Goal: Information Seeking & Learning: Learn about a topic

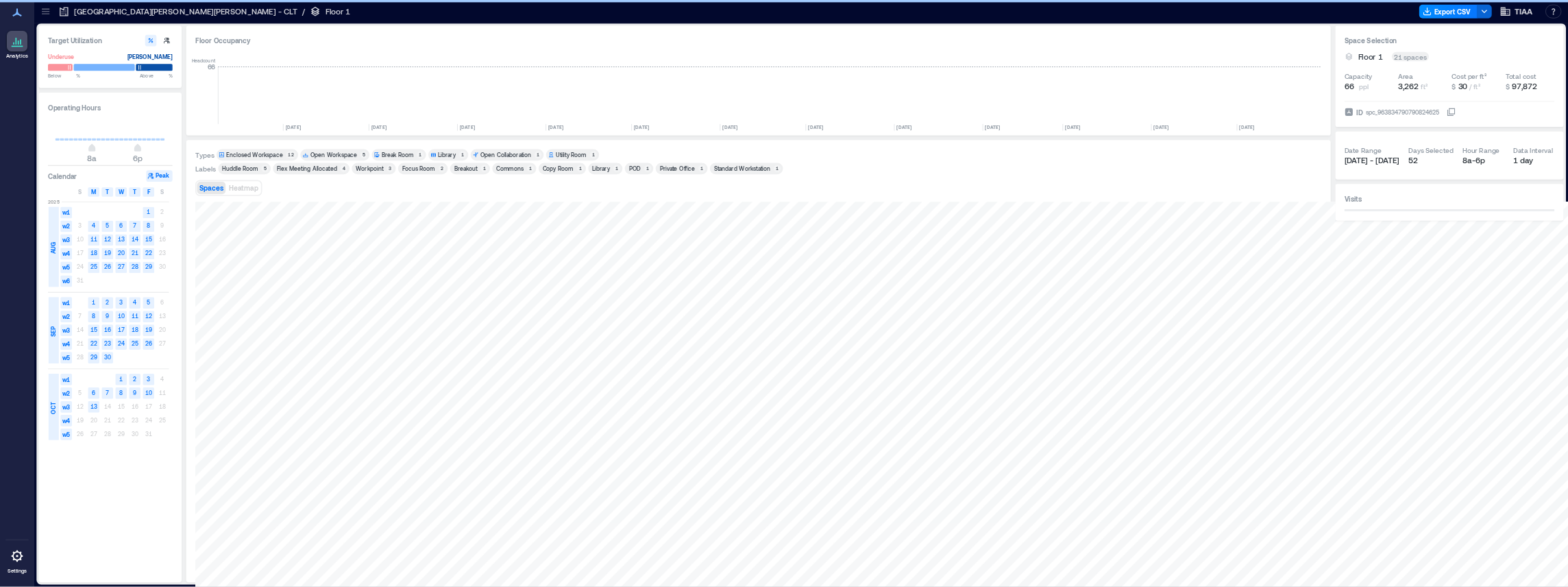
scroll to position [0, 2105]
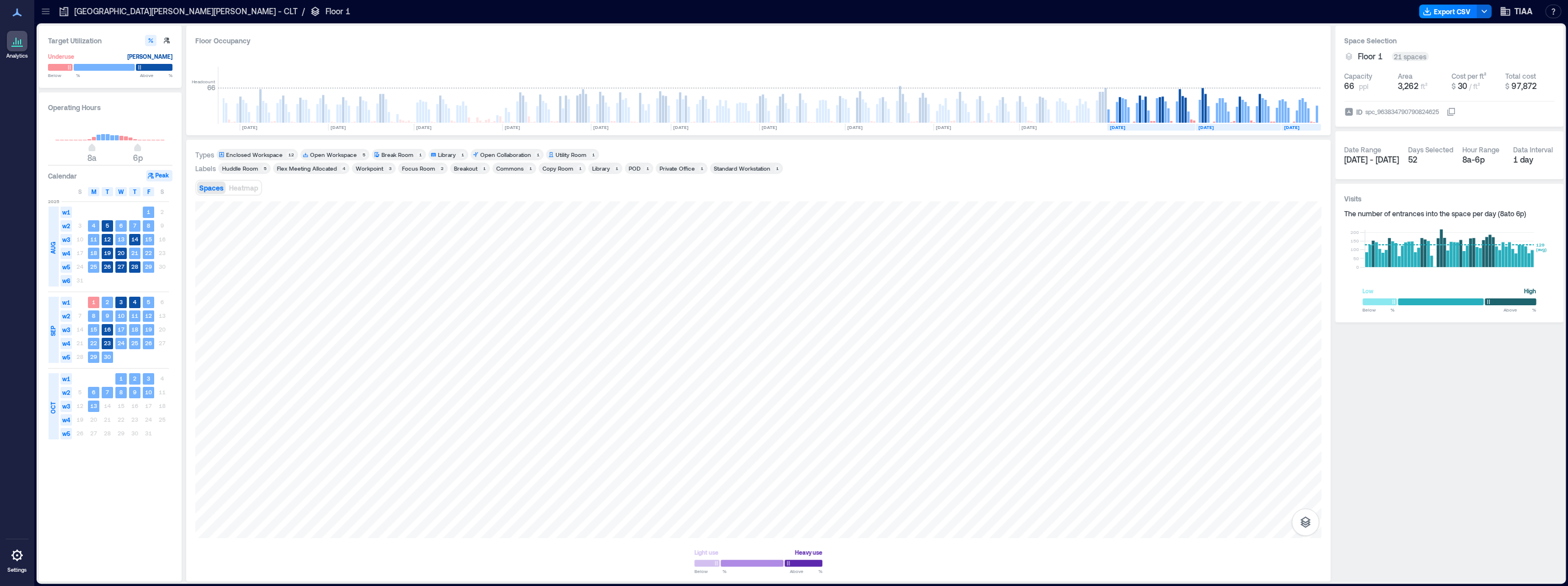
drag, startPoint x: 1927, startPoint y: 3, endPoint x: 93, endPoint y: 407, distance: 1878.0
click at [94, 406] on text "13" at bounding box center [93, 405] width 7 height 7
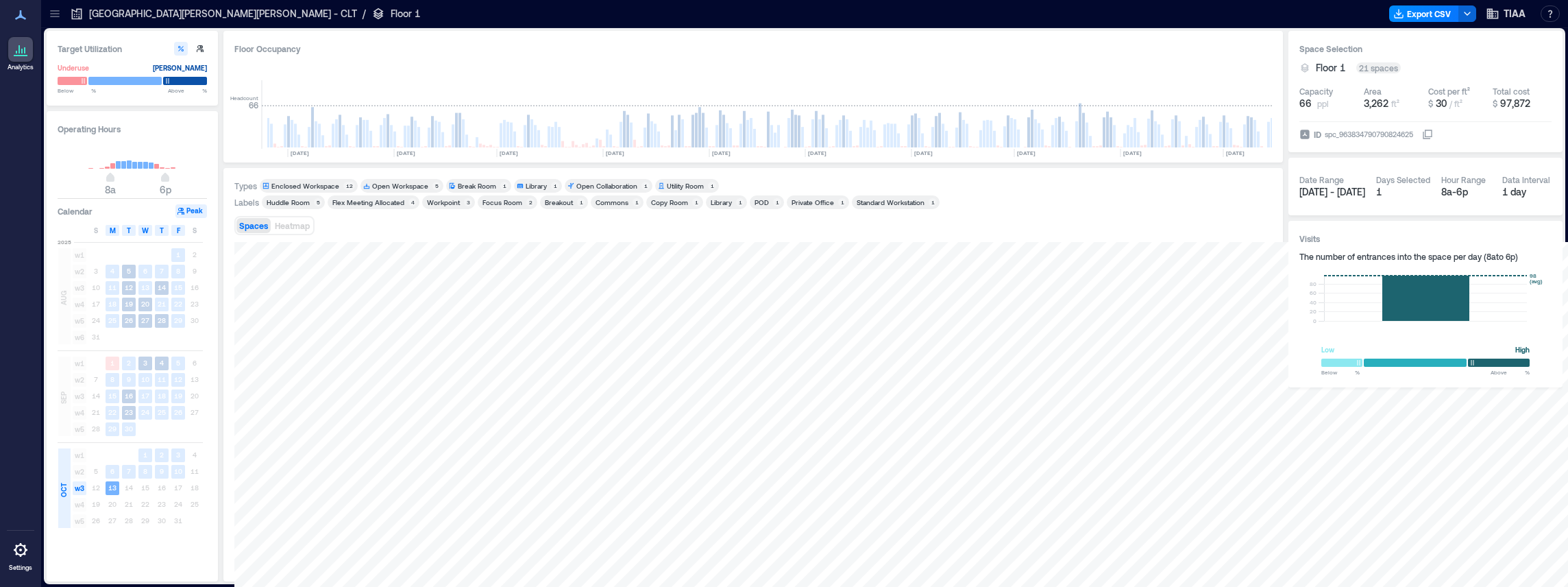
scroll to position [0, 2419]
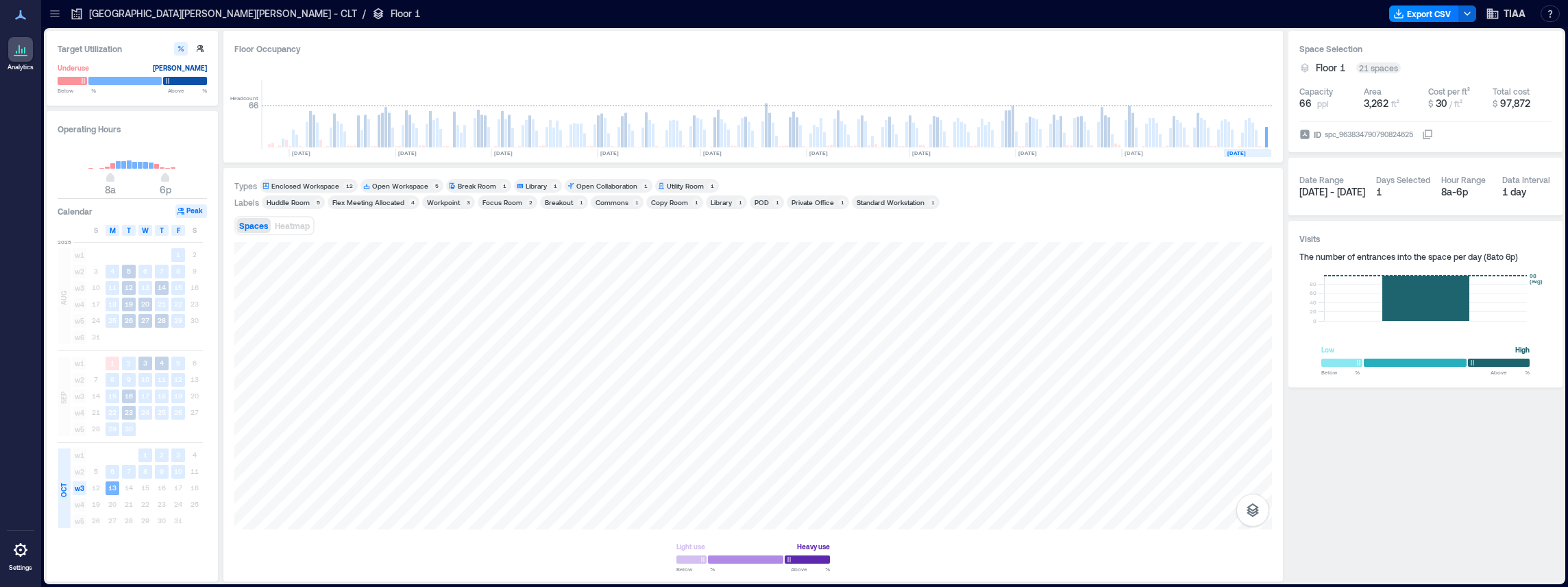
click at [17, 50] on icon at bounding box center [20, 49] width 17 height 17
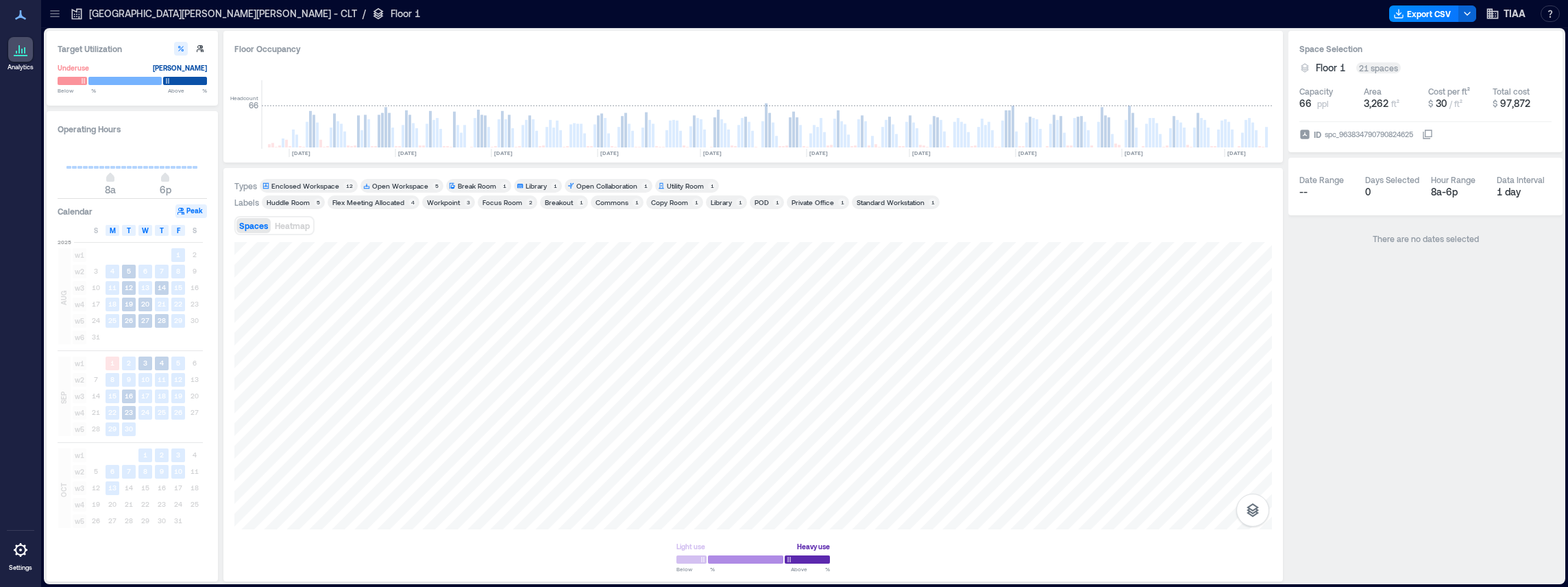
click at [178, 14] on p "[GEOGRAPHIC_DATA][PERSON_NAME][PERSON_NAME] - CLT" at bounding box center [223, 13] width 268 height 14
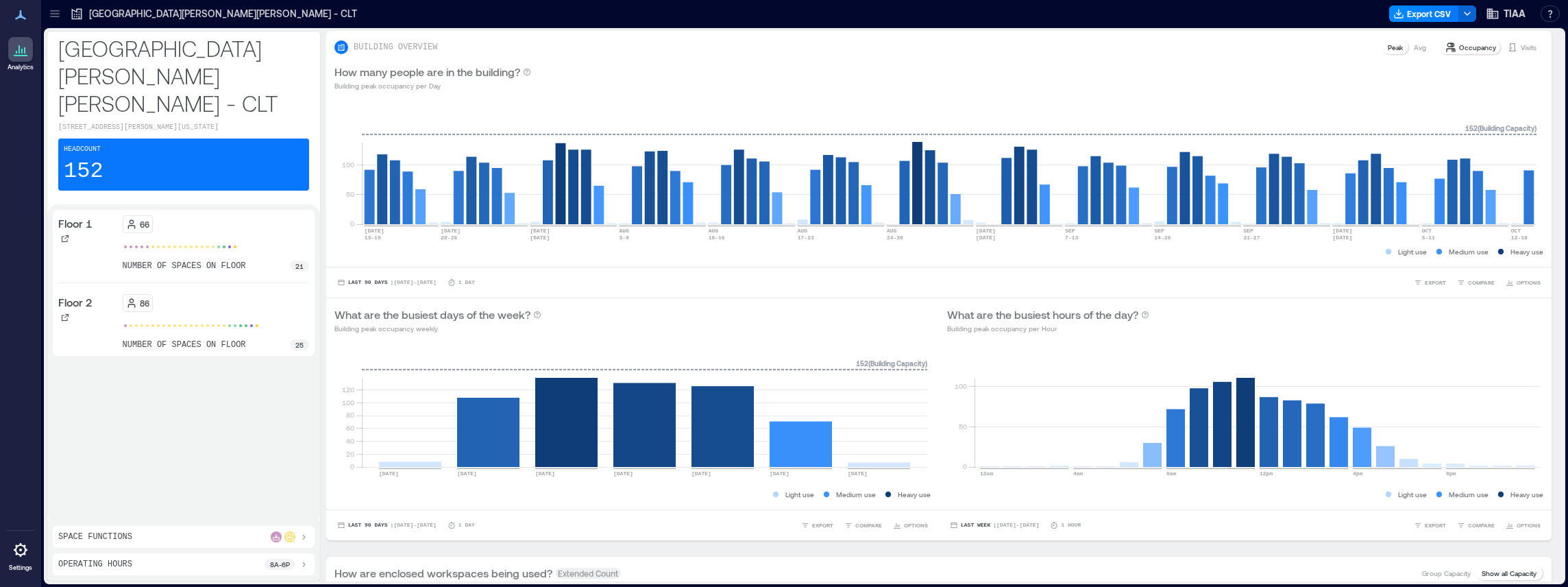
click at [61, 12] on div at bounding box center [55, 14] width 22 height 22
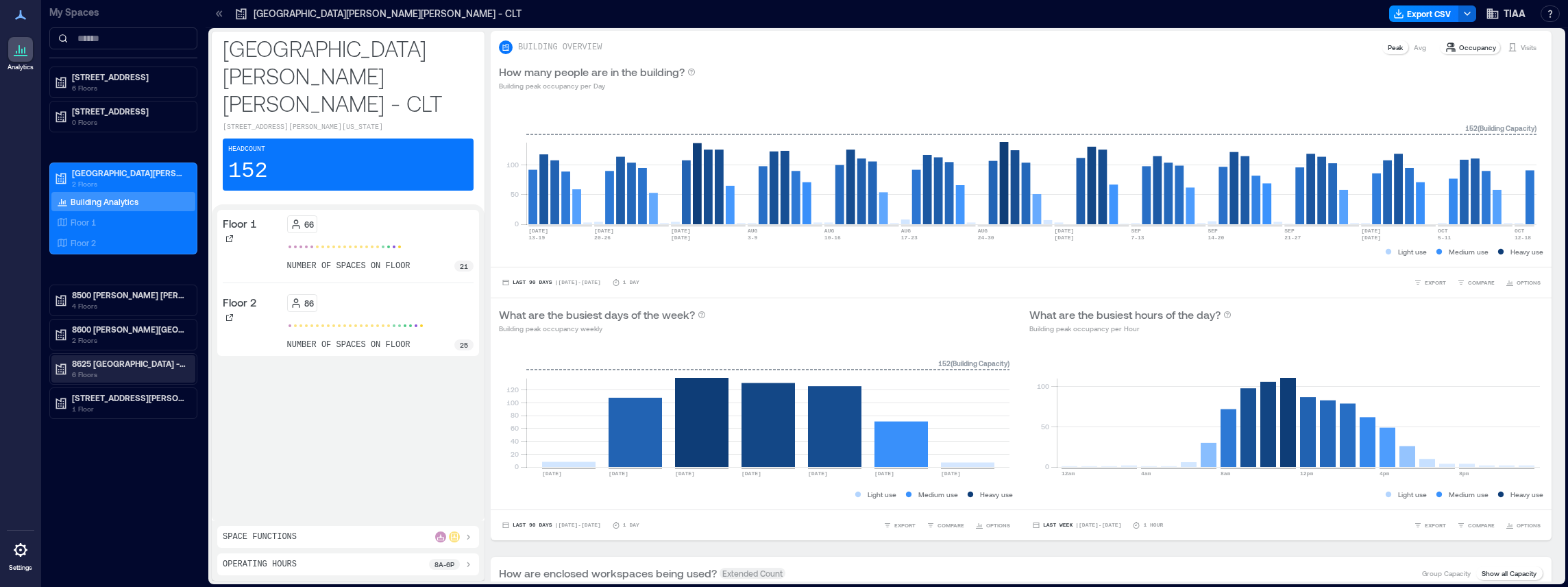
click at [116, 369] on p "6 Floors" at bounding box center [129, 374] width 115 height 11
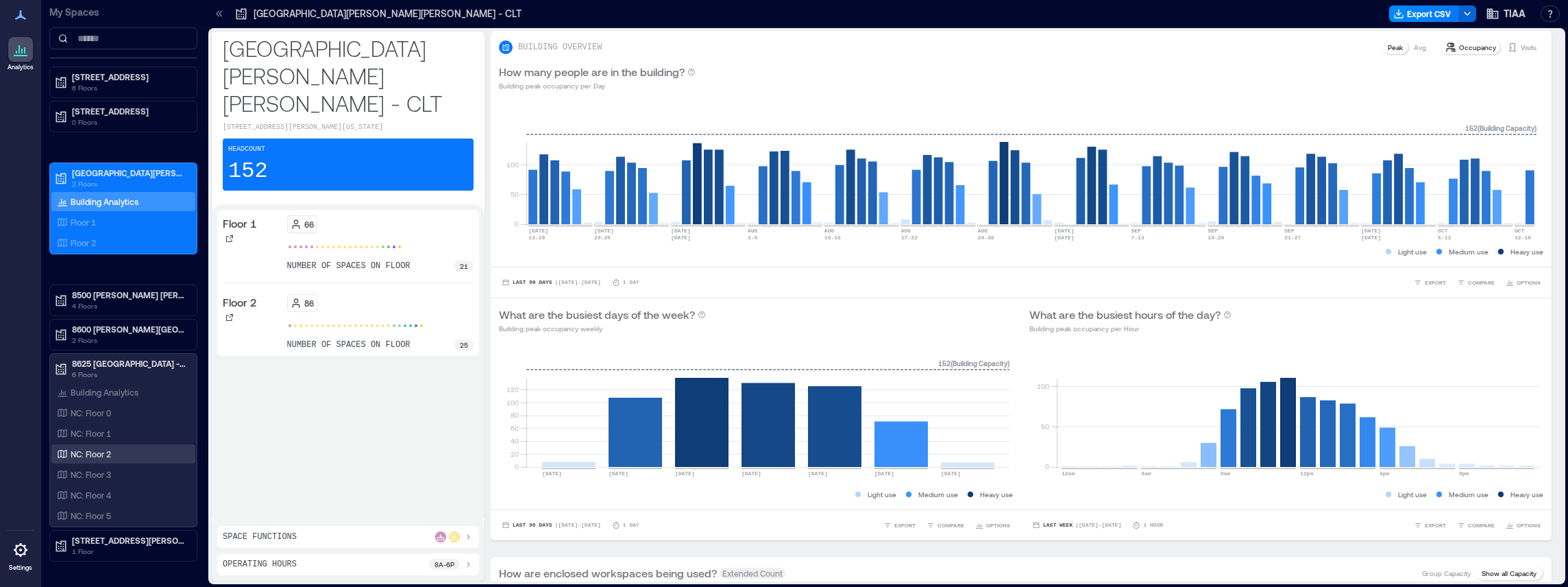
click at [92, 451] on p "NC: Floor 2" at bounding box center [91, 454] width 40 height 11
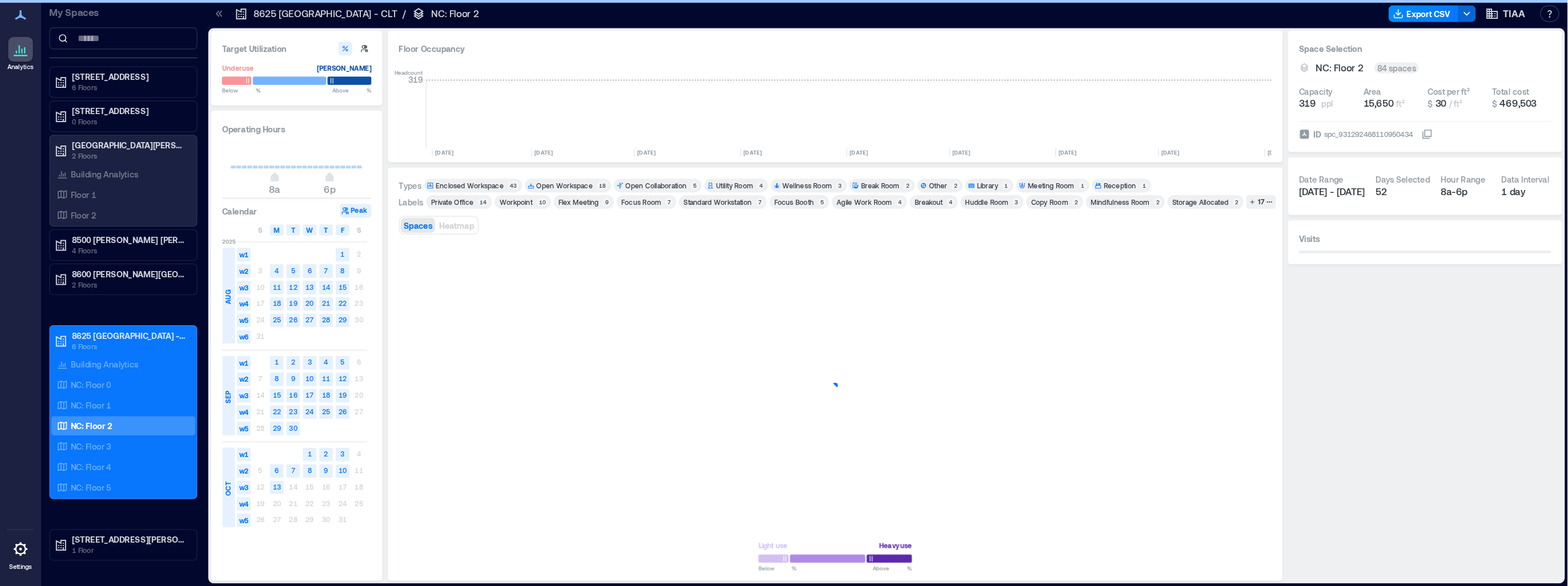
scroll to position [0, 1858]
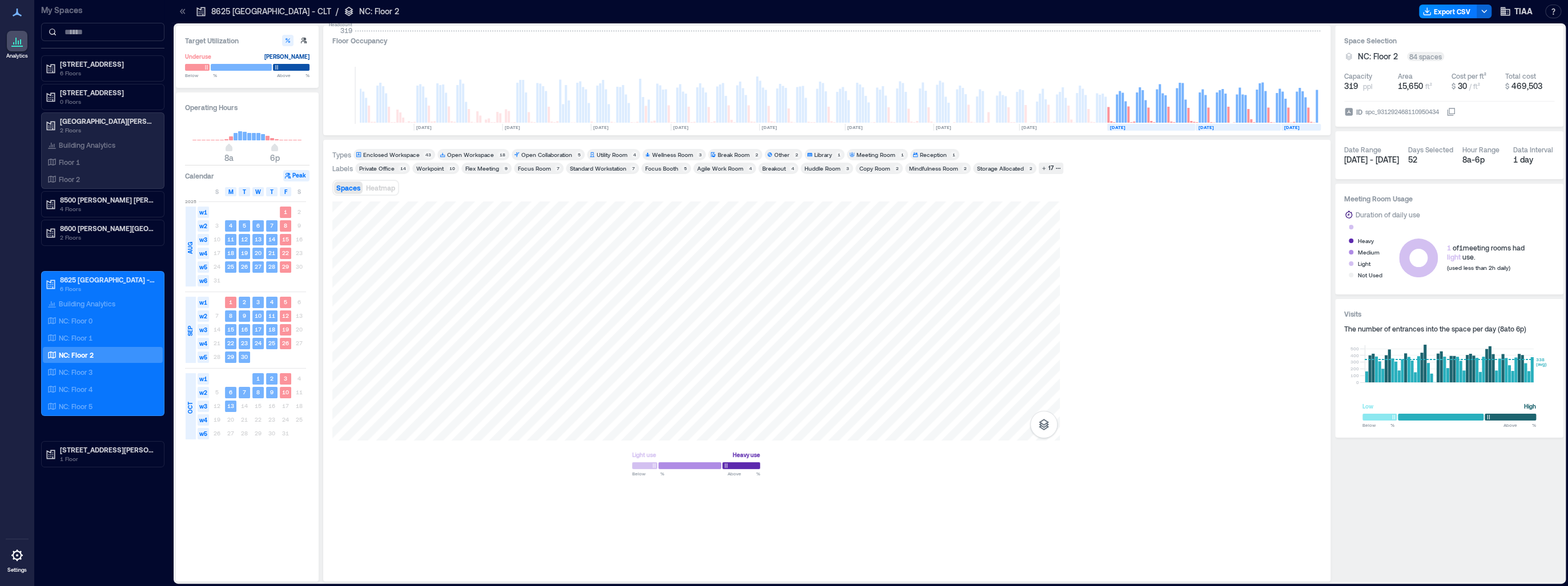
scroll to position [0, 1597]
click at [685, 224] on div at bounding box center [827, 369] width 989 height 337
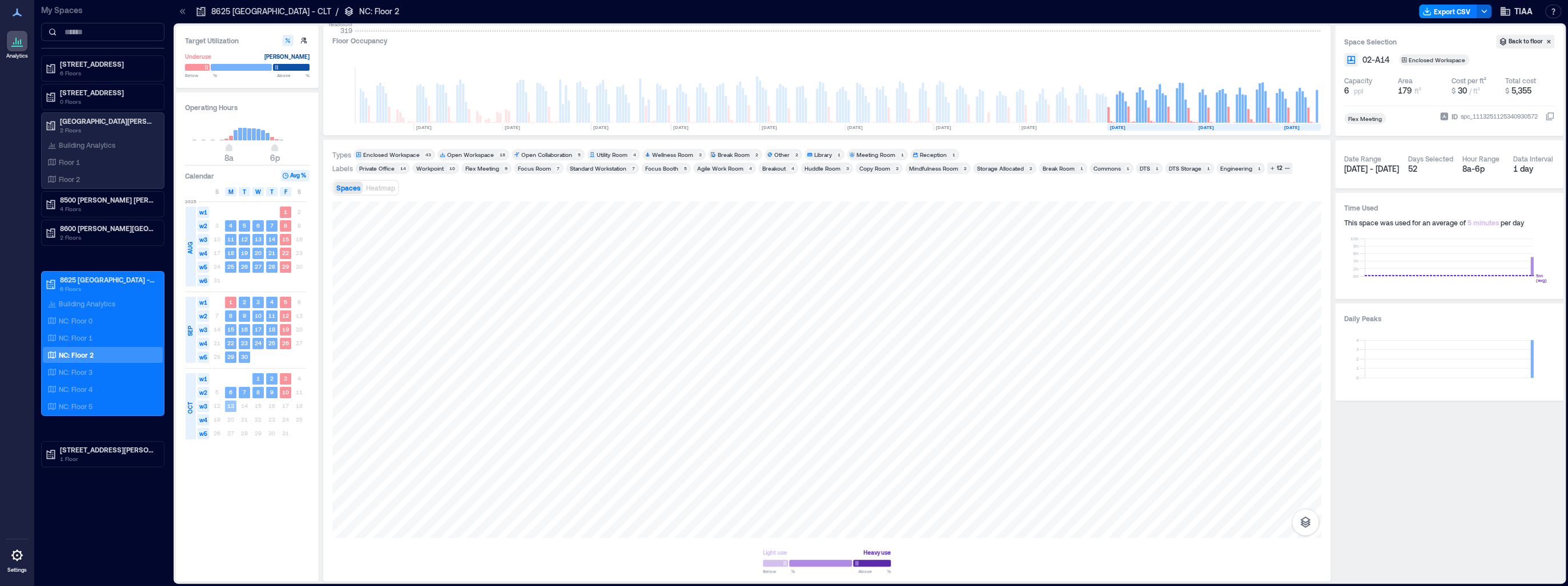
click at [233, 407] on text "13" at bounding box center [230, 405] width 7 height 7
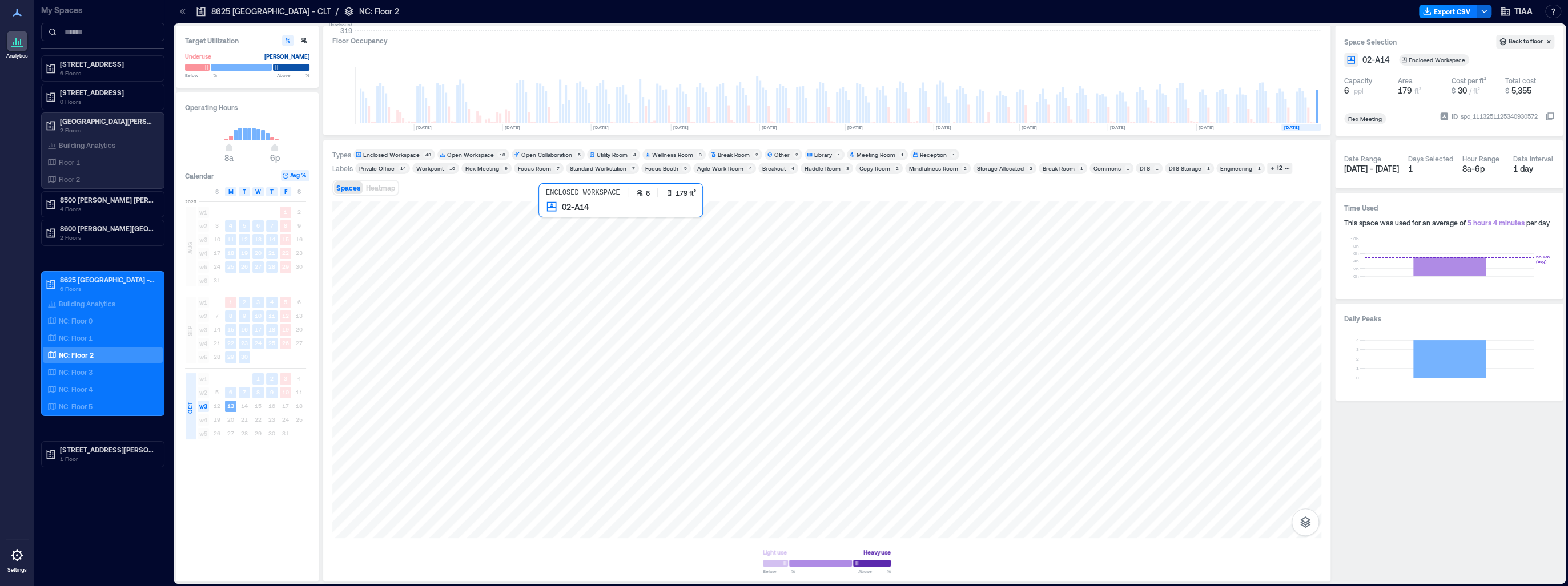
click at [623, 288] on div at bounding box center [827, 369] width 989 height 337
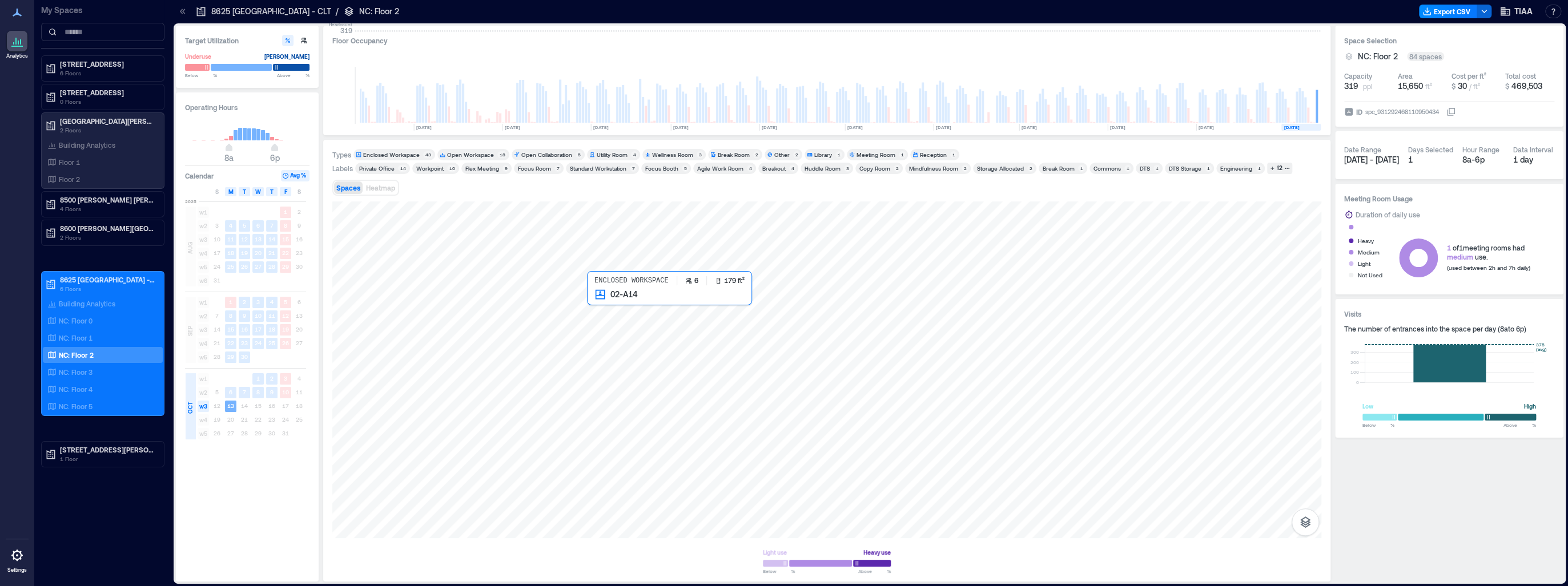
click at [614, 312] on div at bounding box center [827, 369] width 989 height 337
click at [343, 187] on span "Spaces" at bounding box center [348, 187] width 24 height 8
click at [376, 192] on button "Heatmap" at bounding box center [380, 187] width 33 height 13
click at [444, 279] on div at bounding box center [827, 369] width 989 height 337
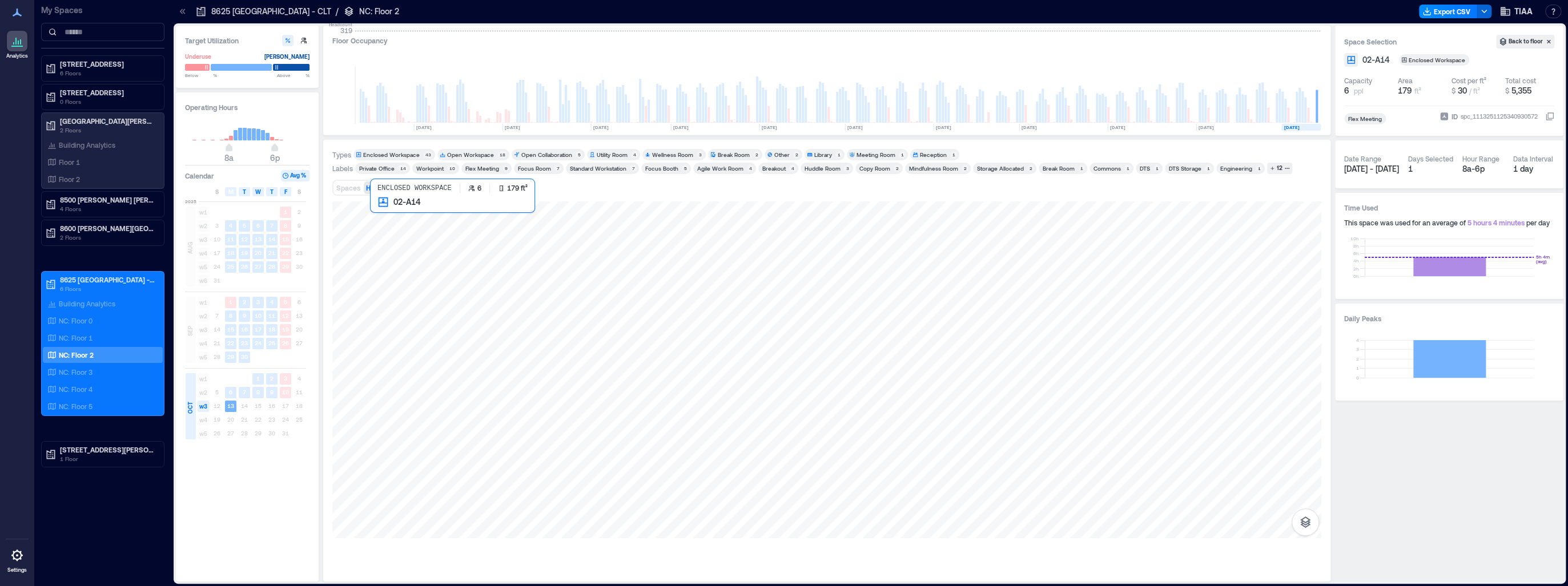
drag, startPoint x: 926, startPoint y: 178, endPoint x: 396, endPoint y: 237, distance: 533.3
click at [396, 237] on div at bounding box center [827, 369] width 989 height 337
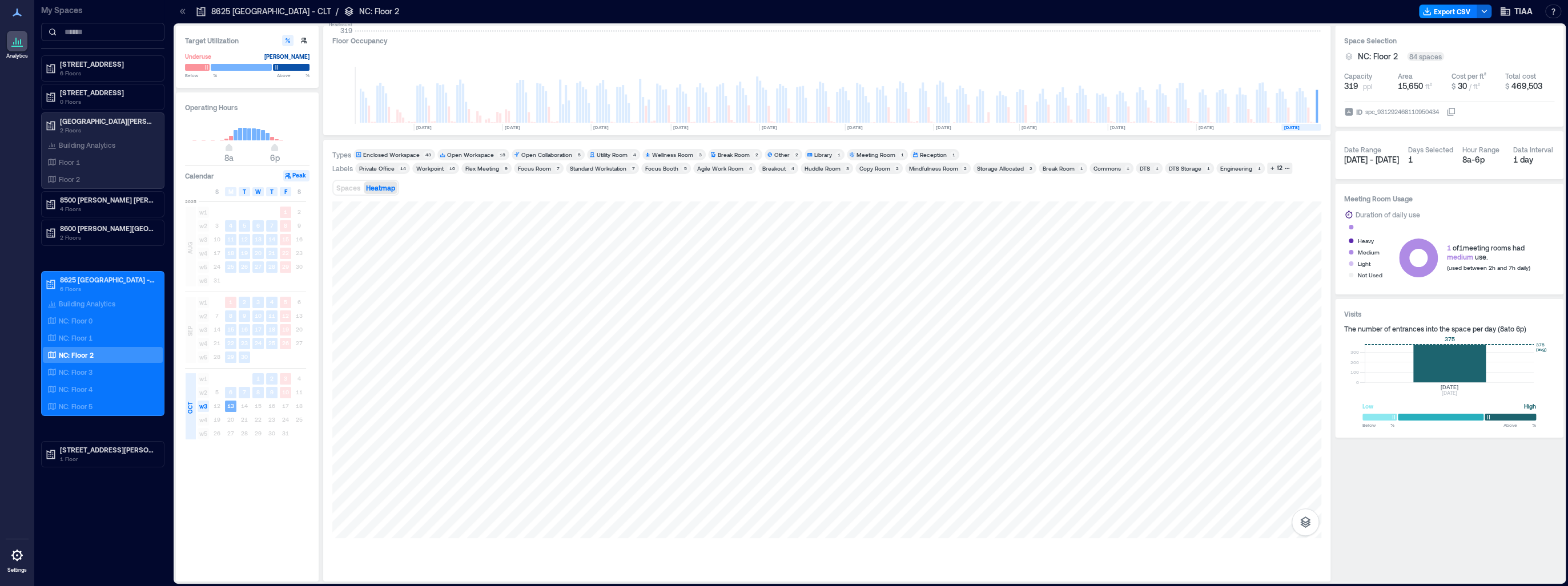
click at [1442, 368] on rect at bounding box center [1449, 364] width 169 height 38
